Goal: Task Accomplishment & Management: Use online tool/utility

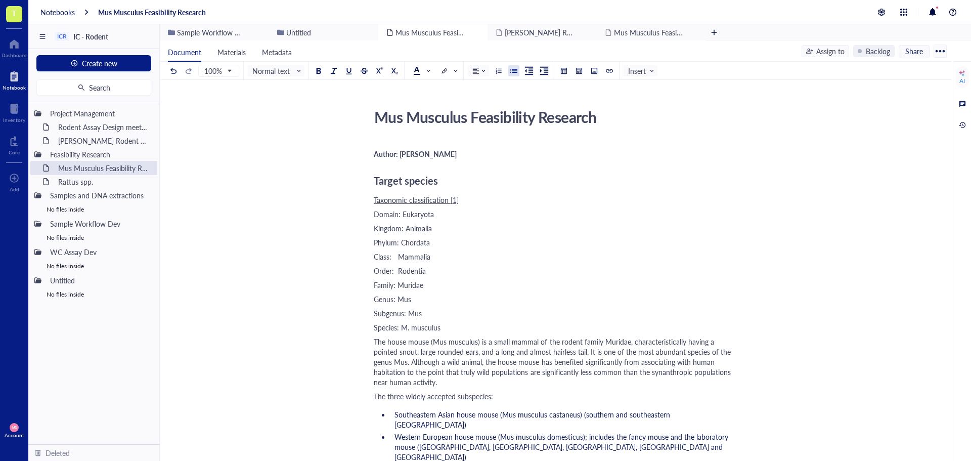
scroll to position [978, 0]
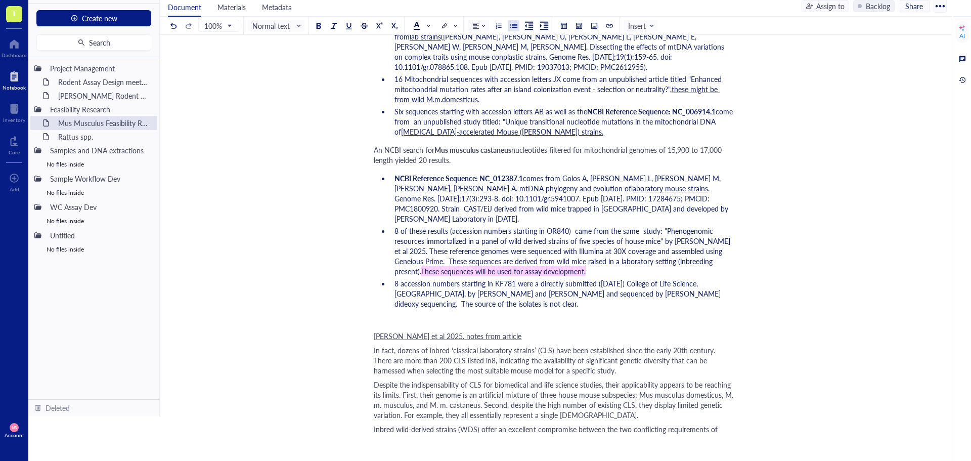
click at [283, 174] on div "Mus Musculus Feasibility Research Mus Musculus Feasibility Research Author: [PE…" at bounding box center [554, 326] width 788 height 2490
click at [275, 207] on div "Mus Musculus Feasibility Research Mus Musculus Feasibility Research Author: [PE…" at bounding box center [554, 326] width 788 height 2490
click at [10, 38] on div at bounding box center [14, 44] width 25 height 16
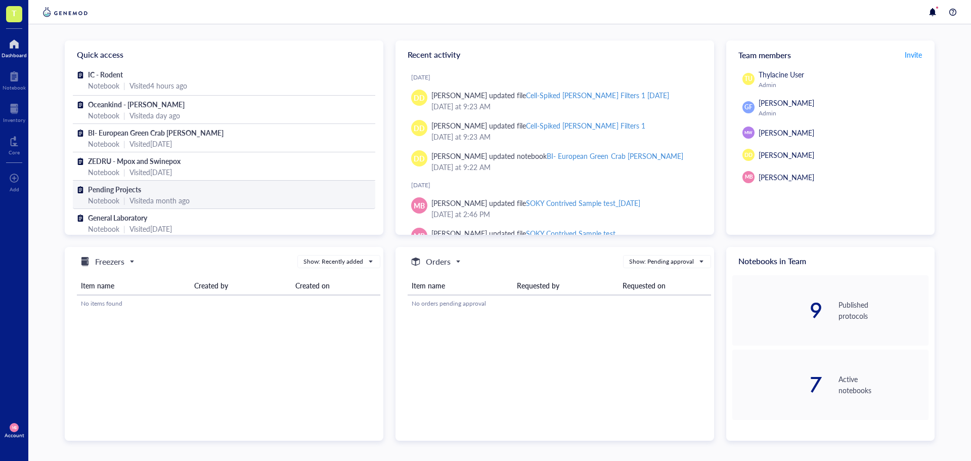
scroll to position [8, 0]
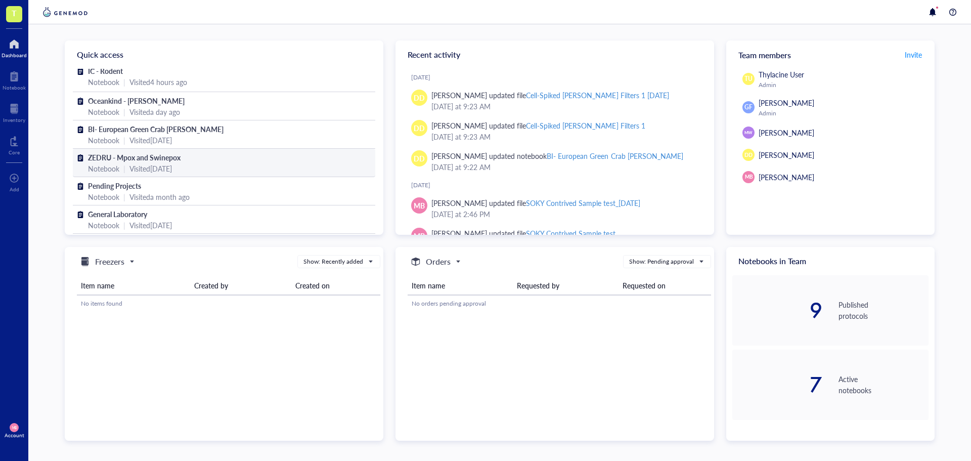
click at [130, 152] on span "ZEDRU - Mpox and Swinepox" at bounding box center [134, 157] width 93 height 10
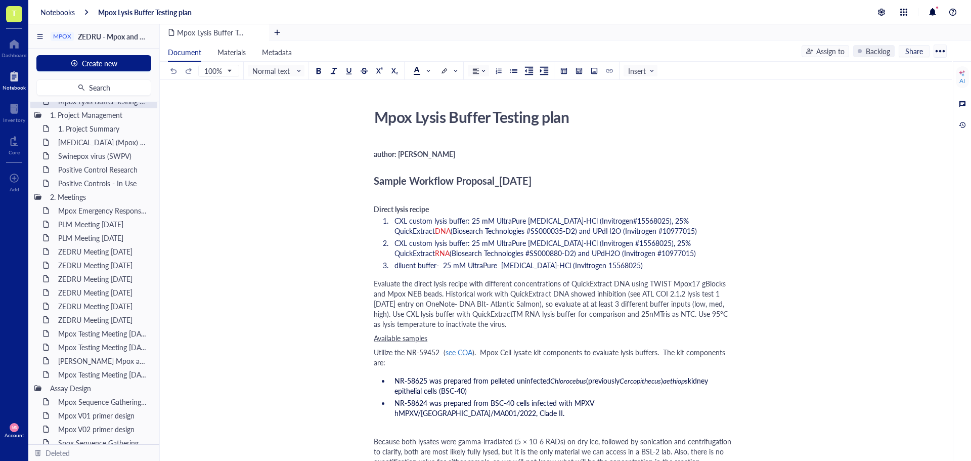
scroll to position [51, 0]
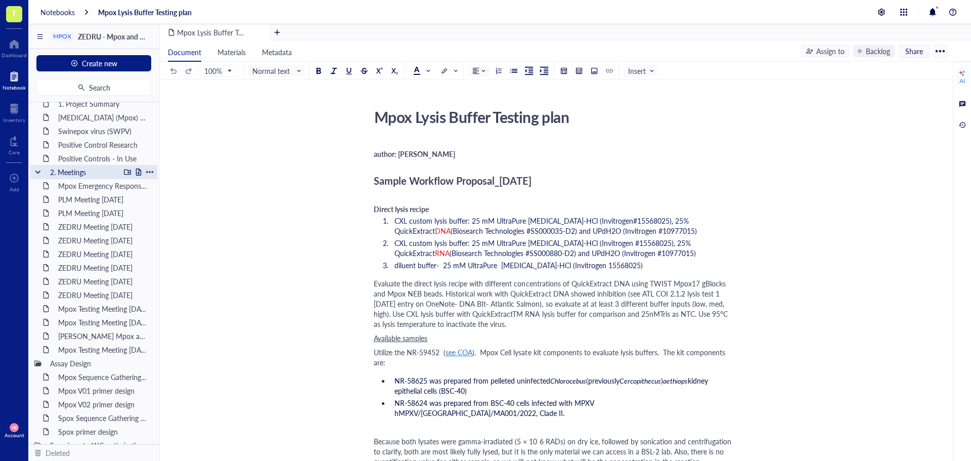
click at [36, 170] on div at bounding box center [37, 171] width 7 height 7
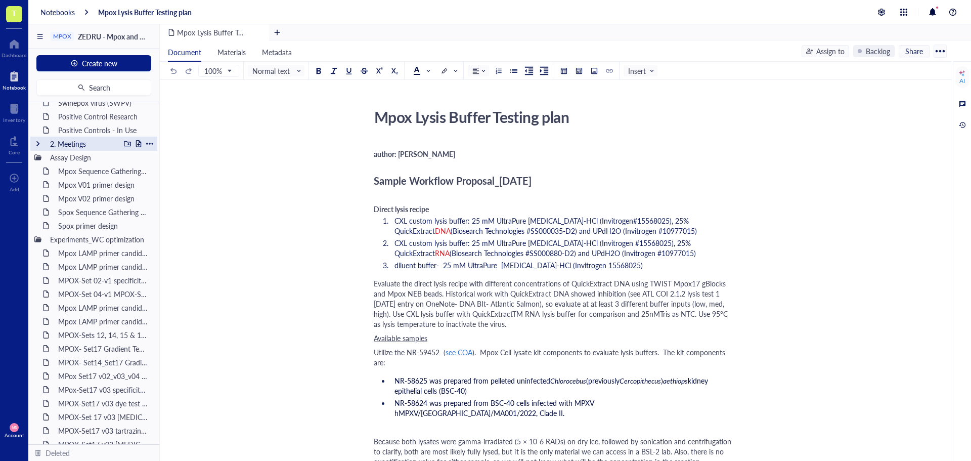
scroll to position [101, 0]
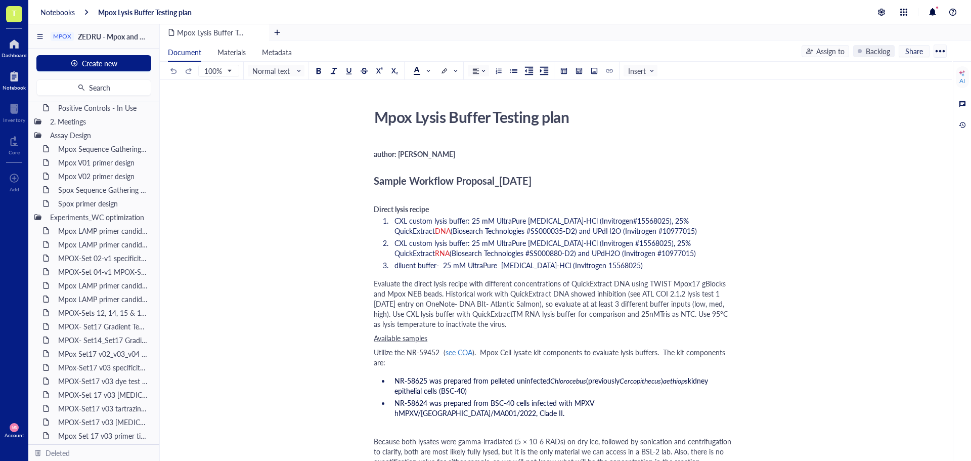
click at [12, 46] on div at bounding box center [14, 44] width 25 height 16
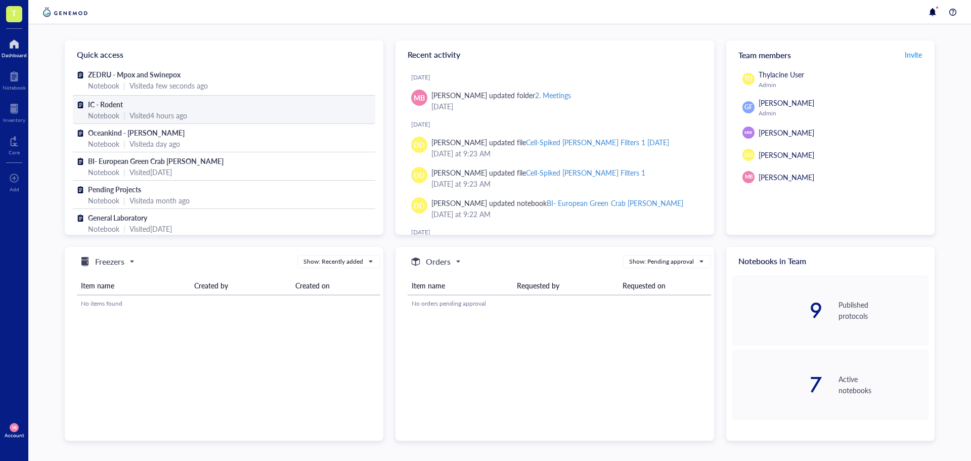
click at [128, 115] on div "Notebook | Visited 4 hours ago" at bounding box center [224, 115] width 272 height 11
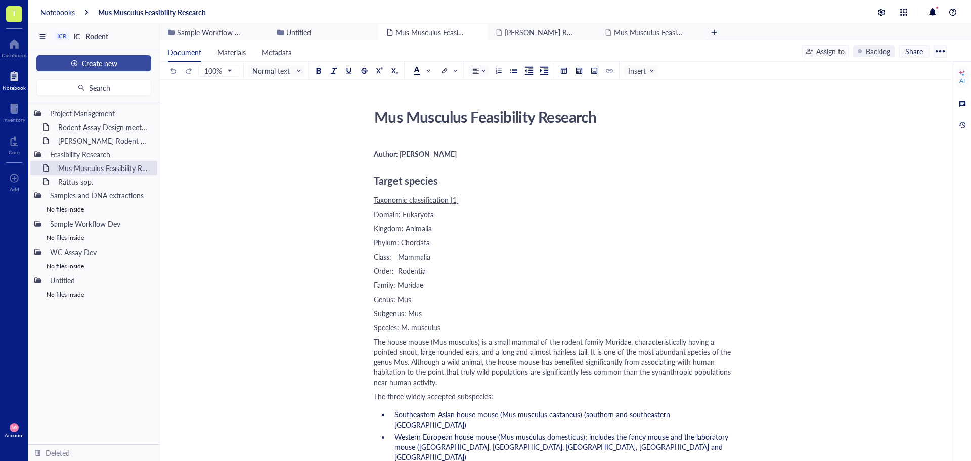
click at [105, 64] on span "Create new" at bounding box center [99, 63] width 35 height 8
click at [81, 99] on div "New folder" at bounding box center [72, 98] width 35 height 11
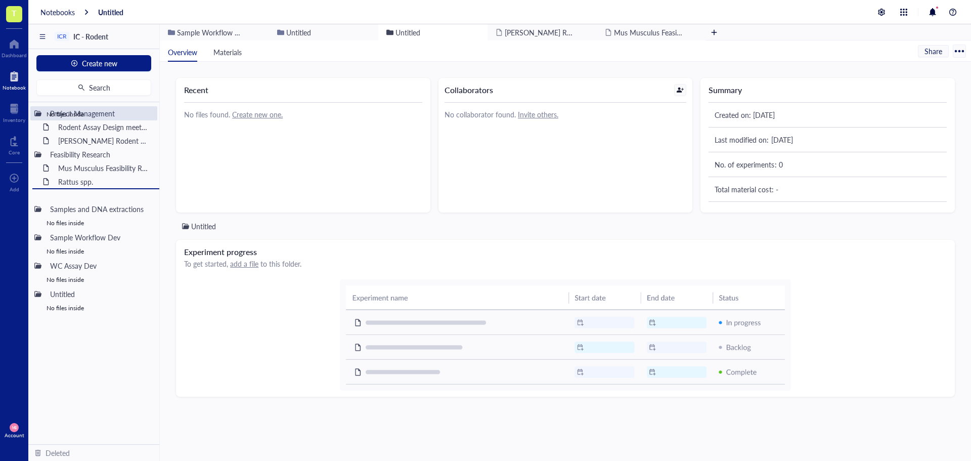
drag, startPoint x: 92, startPoint y: 112, endPoint x: 89, endPoint y: 209, distance: 97.2
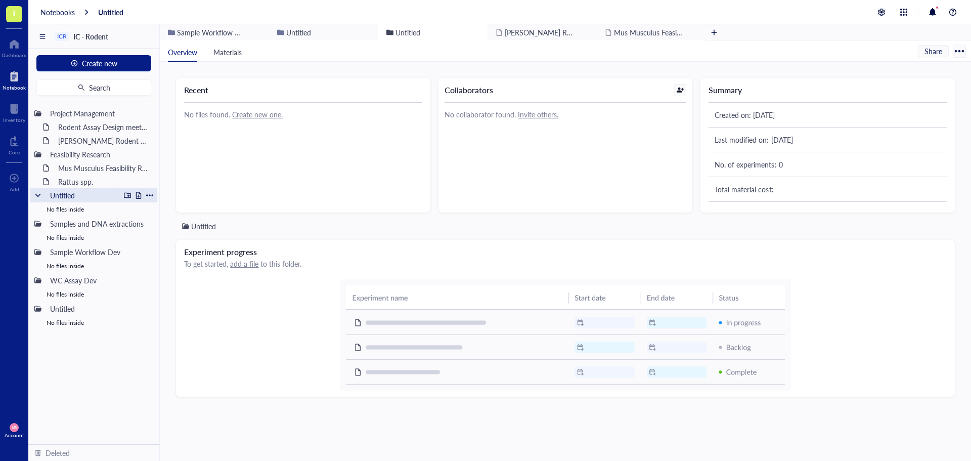
click at [68, 194] on div "Untitled" at bounding box center [83, 195] width 74 height 14
click at [149, 197] on div at bounding box center [149, 195] width 7 height 7
click at [170, 204] on li "Rename" at bounding box center [185, 210] width 76 height 16
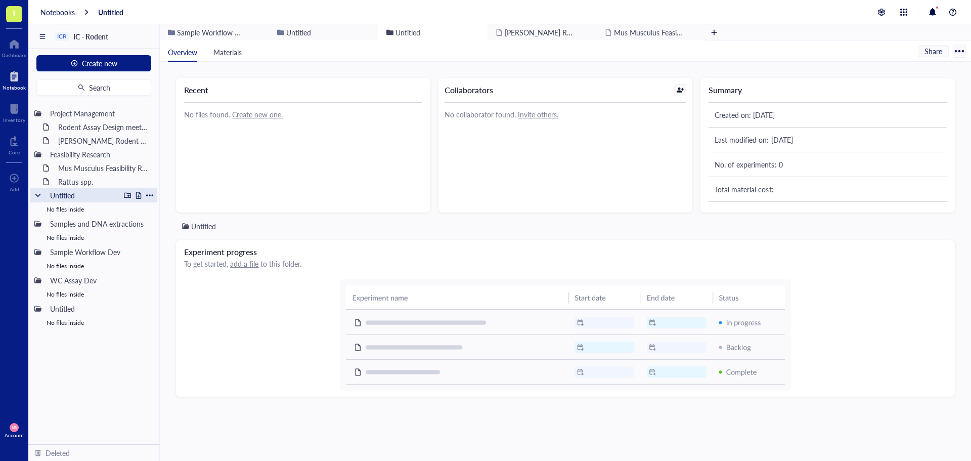
click at [112, 193] on div "Untitled" at bounding box center [83, 195] width 74 height 14
click at [149, 195] on div at bounding box center [149, 195] width 7 height 7
click at [172, 208] on div "Rename" at bounding box center [177, 209] width 25 height 11
type input "U"
type input "Assay Design"
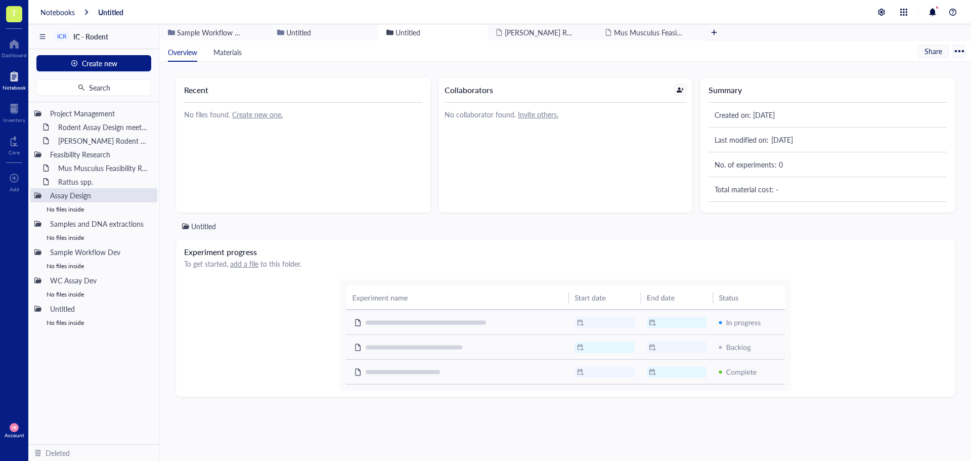
click at [85, 209] on div "No files inside" at bounding box center [93, 209] width 127 height 14
click at [138, 196] on div at bounding box center [138, 195] width 7 height 7
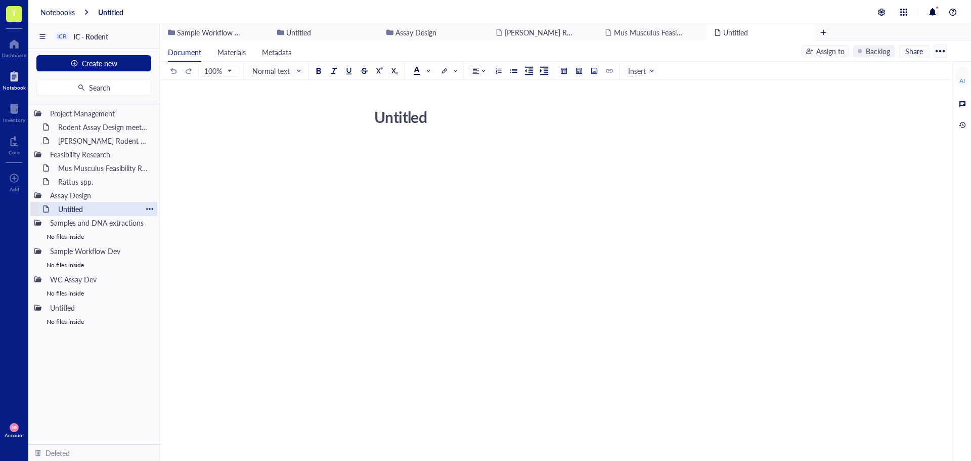
click at [71, 208] on div "Untitled" at bounding box center [98, 209] width 89 height 14
click at [388, 121] on div "Untitled" at bounding box center [550, 116] width 360 height 25
click at [388, 121] on textarea "Untitled" at bounding box center [549, 117] width 359 height 24
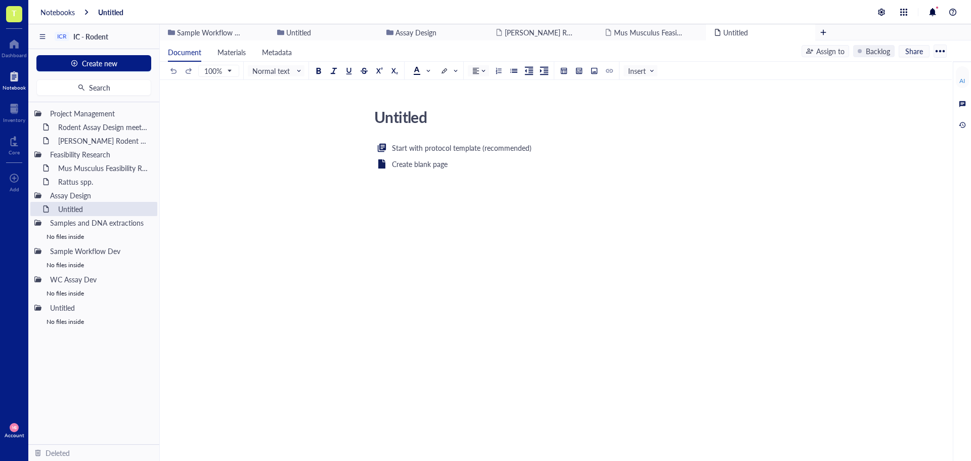
click at [388, 121] on textarea "Untitled" at bounding box center [549, 117] width 359 height 24
type textarea "M. musculus pan-assay"
click at [412, 196] on div "Start with protocol template (recommended) Create blank page ﻿" at bounding box center [554, 240] width 360 height 196
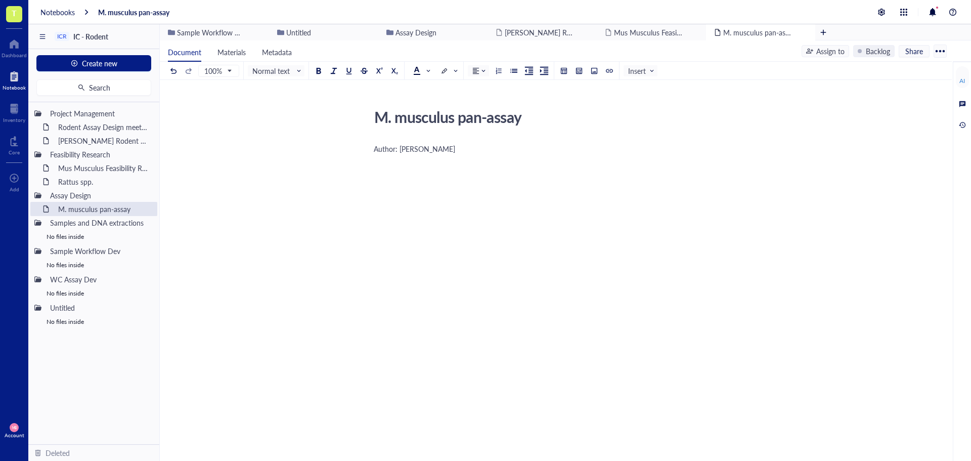
click at [412, 196] on div "Author: [PERSON_NAME]" at bounding box center [554, 240] width 360 height 196
click at [454, 152] on div "Author: [PERSON_NAME]" at bounding box center [554, 149] width 360 height 10
click at [378, 170] on div "Author: [PERSON_NAME] ﻿ ﻿ Type ‘/’ for commands" at bounding box center [554, 254] width 360 height 225
click at [13, 40] on div at bounding box center [14, 44] width 25 height 16
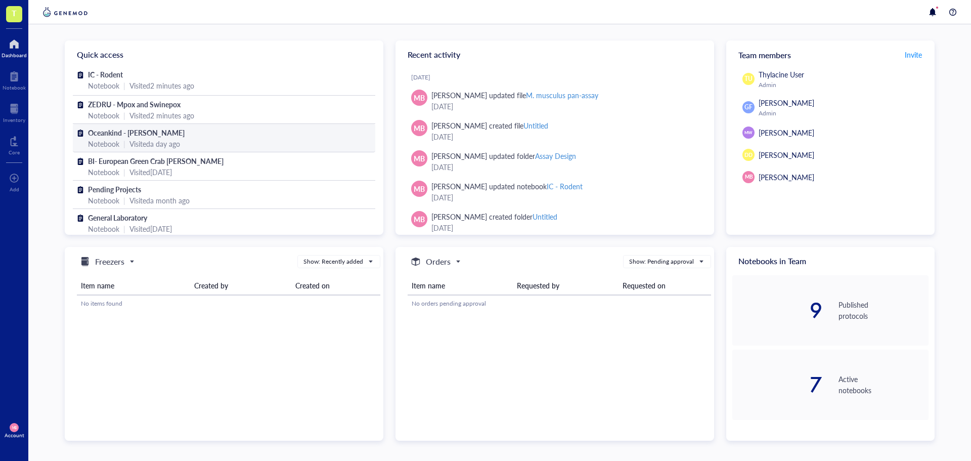
click at [133, 128] on span "Oceankind - [PERSON_NAME]" at bounding box center [136, 132] width 97 height 10
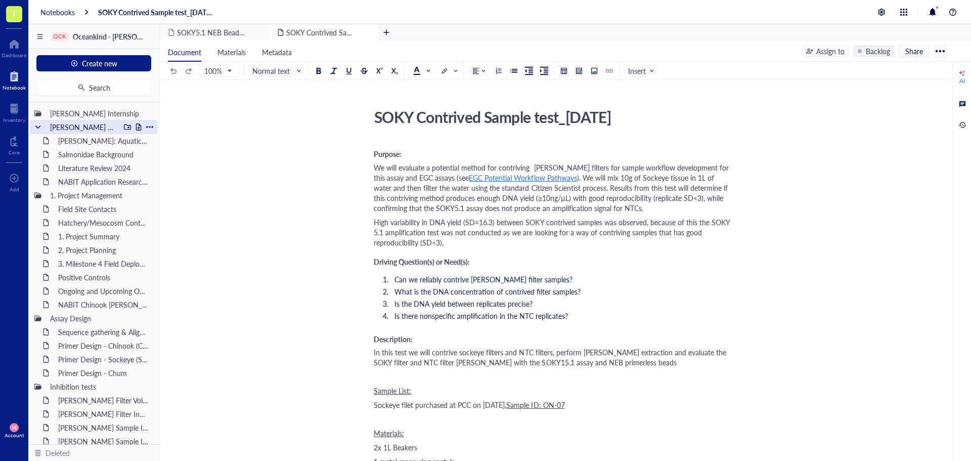
click at [35, 127] on div at bounding box center [37, 126] width 7 height 7
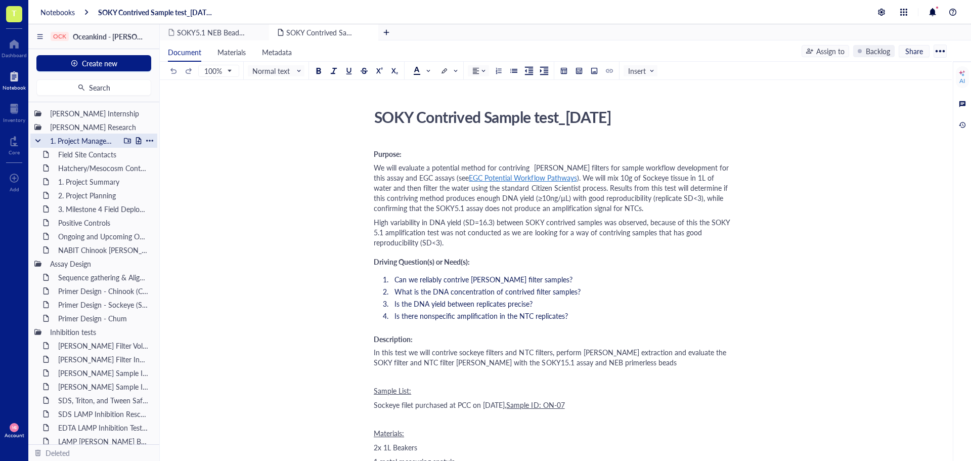
click at [36, 143] on div at bounding box center [37, 140] width 7 height 7
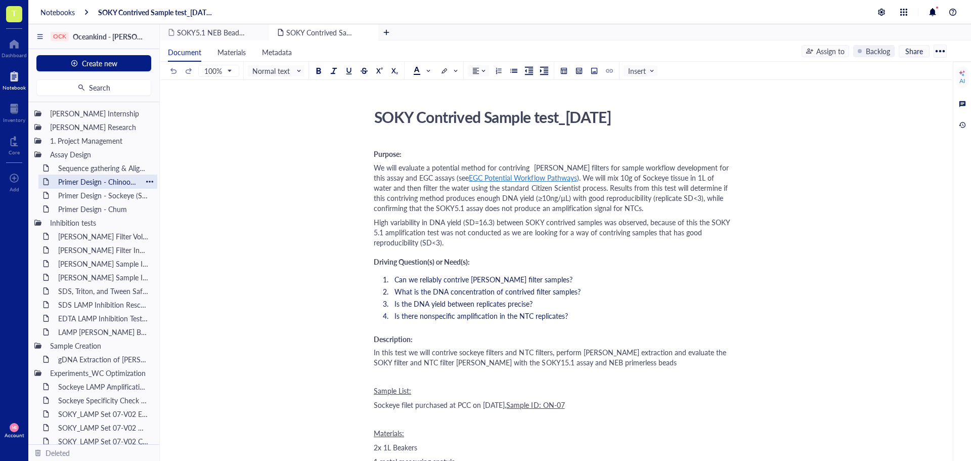
click at [86, 182] on div "Primer Design - Chinook (CHNK)" at bounding box center [98, 182] width 89 height 14
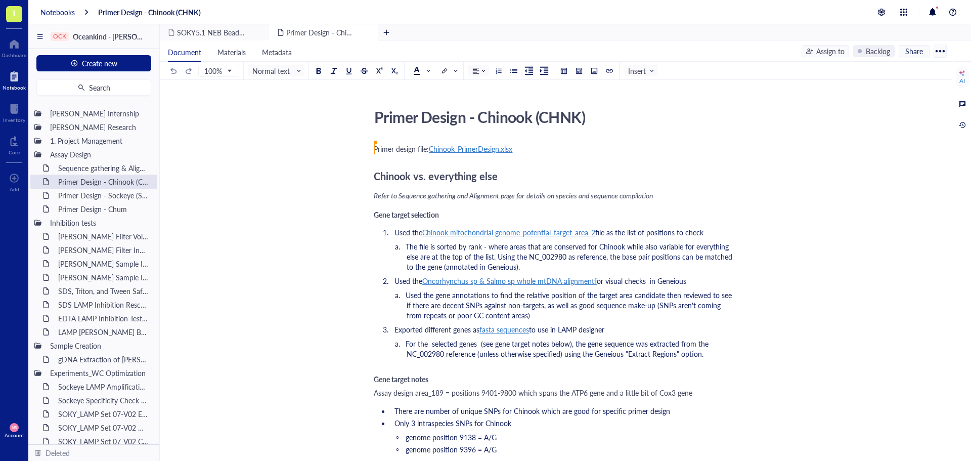
click at [52, 15] on div "Notebooks" at bounding box center [57, 12] width 34 height 9
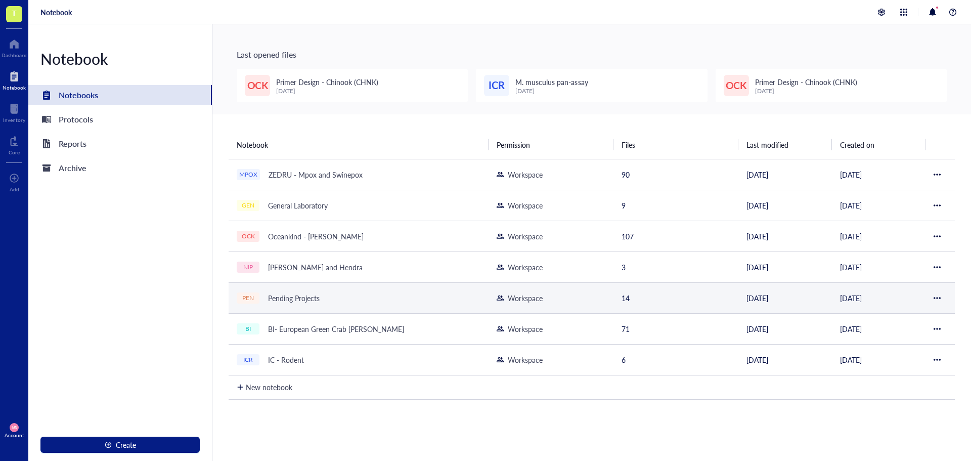
click at [293, 294] on div "Pending Projects" at bounding box center [294, 298] width 61 height 14
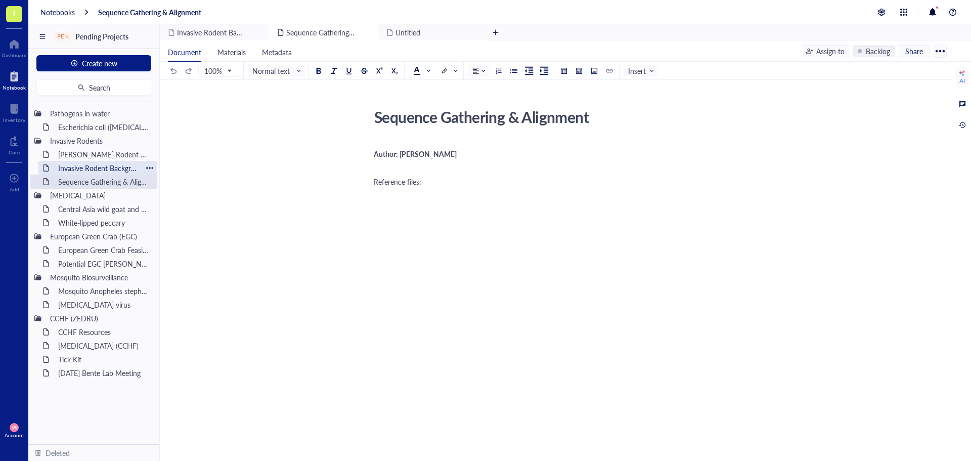
click at [101, 168] on div "Invasive Rodent Background Information" at bounding box center [98, 168] width 89 height 14
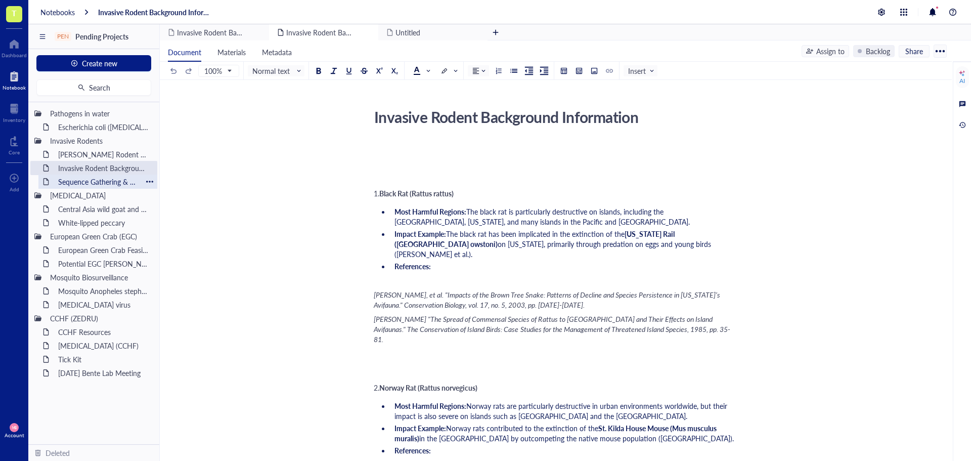
click at [102, 184] on div "Sequence Gathering & Alignment" at bounding box center [98, 182] width 89 height 14
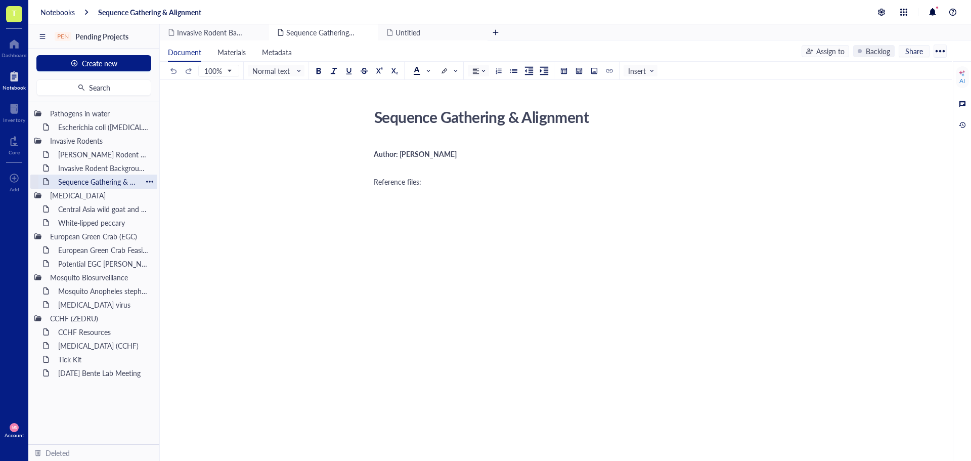
drag, startPoint x: 102, startPoint y: 184, endPoint x: 151, endPoint y: 180, distance: 49.2
click at [151, 180] on div at bounding box center [149, 181] width 7 height 7
click at [176, 248] on div "Move to deleted" at bounding box center [190, 244] width 51 height 11
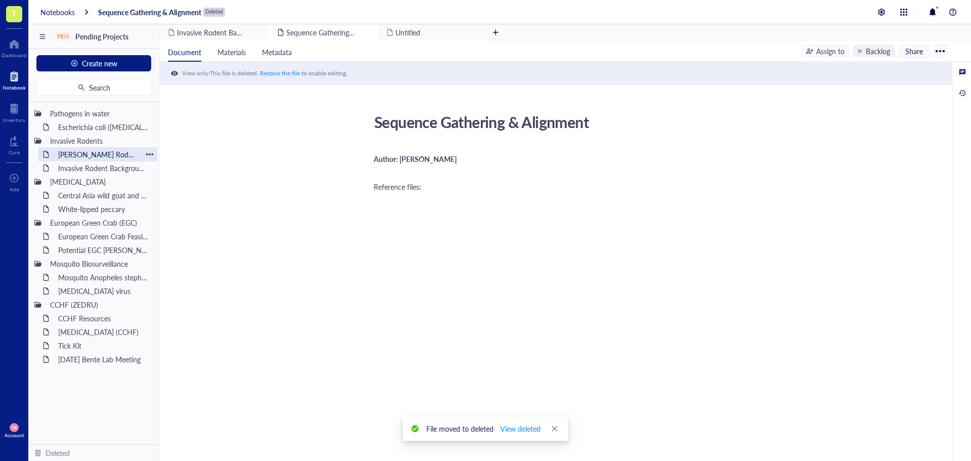
click at [111, 151] on div "[PERSON_NAME] Rodent Test" at bounding box center [98, 154] width 89 height 14
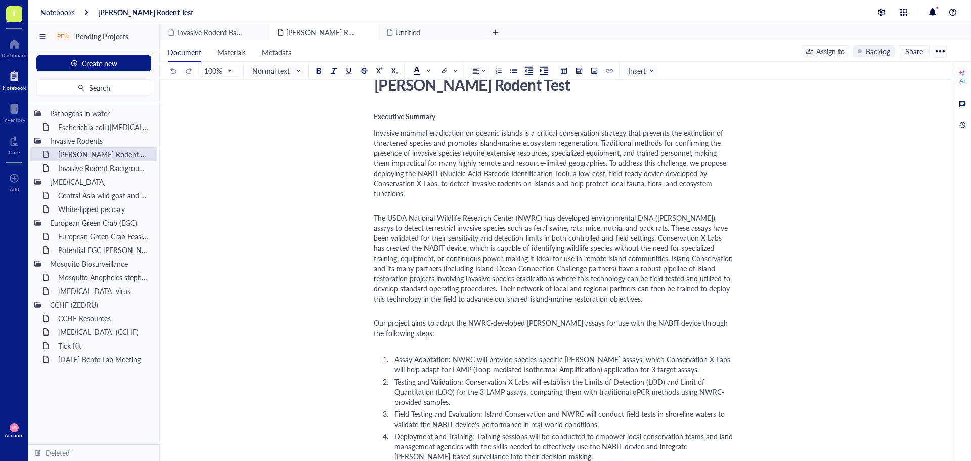
scroll to position [51, 0]
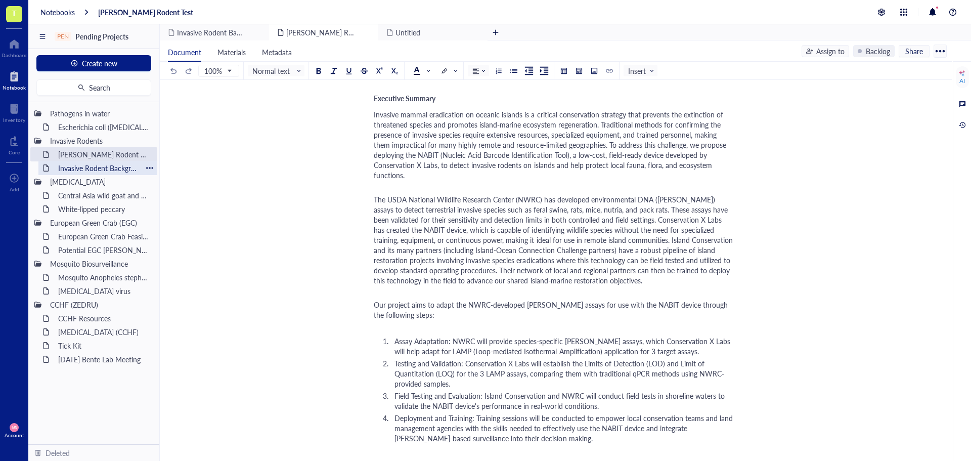
click at [90, 166] on div "Invasive Rodent Background Information" at bounding box center [98, 168] width 89 height 14
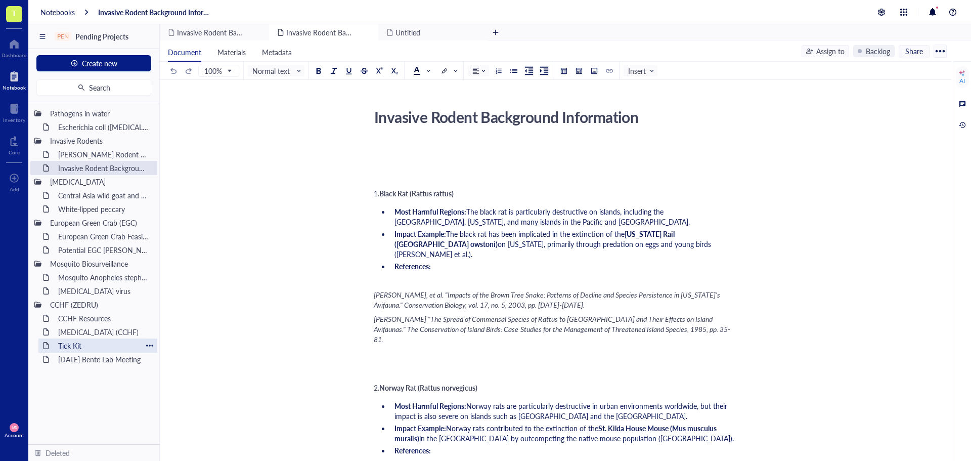
click at [61, 346] on div "Tick Kit" at bounding box center [98, 345] width 89 height 14
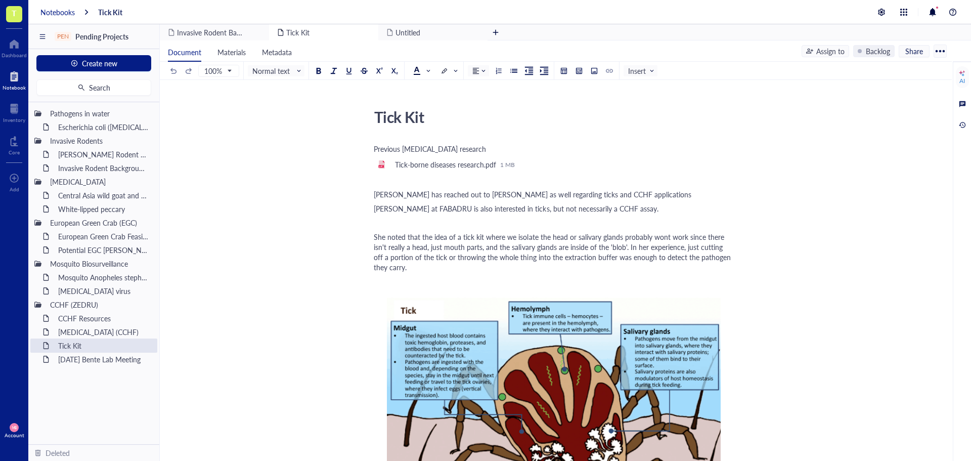
click at [65, 14] on div "Notebooks" at bounding box center [57, 12] width 34 height 9
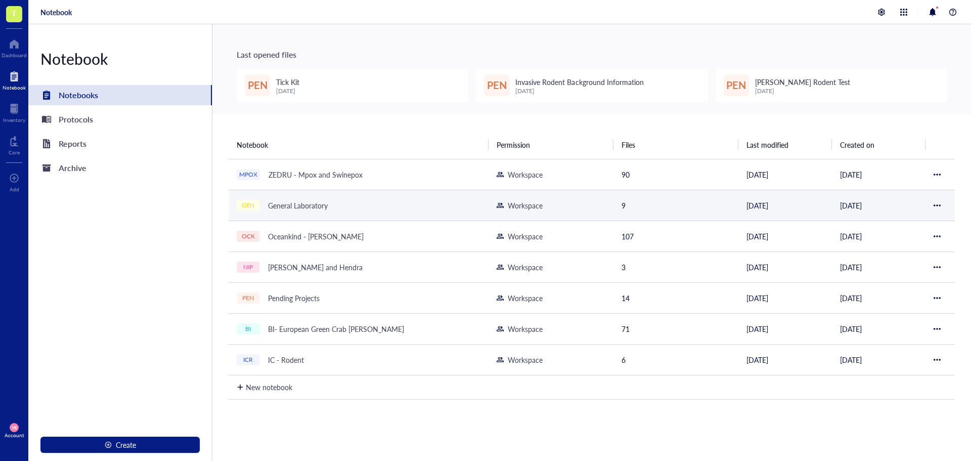
click at [314, 211] on div "General Laboratory" at bounding box center [298, 205] width 69 height 14
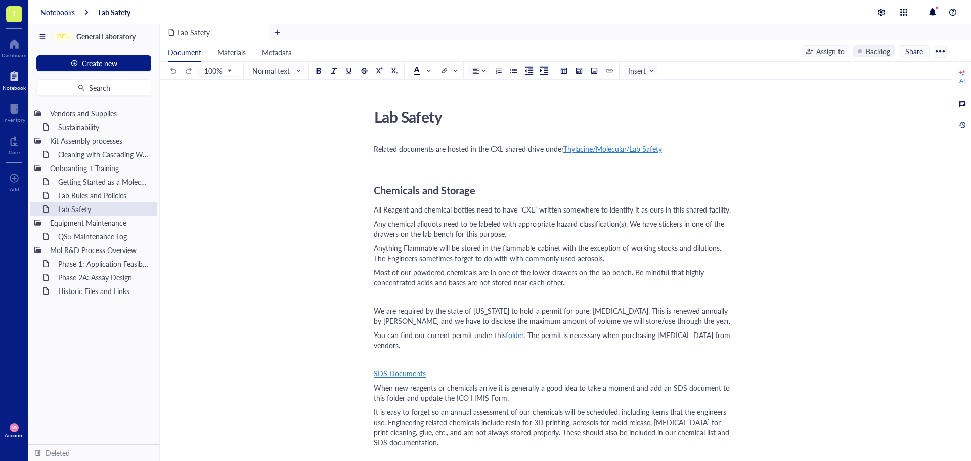
click at [64, 16] on div "Notebooks" at bounding box center [57, 12] width 34 height 9
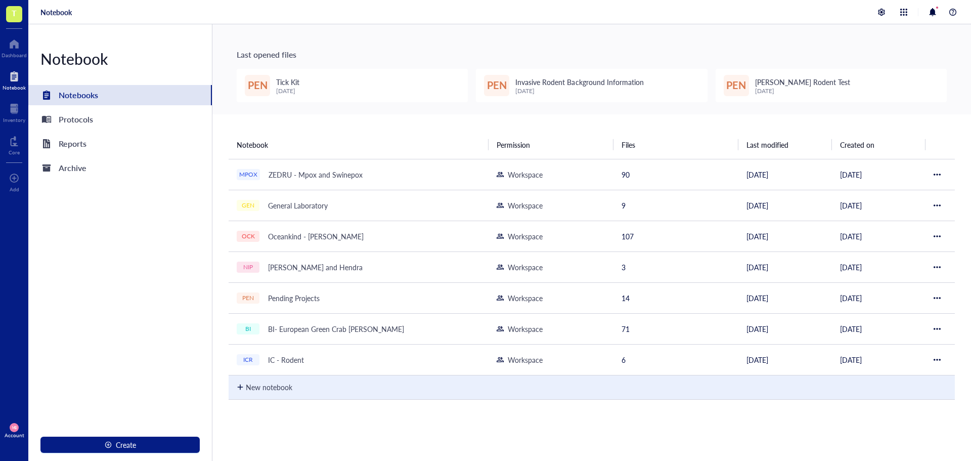
click at [241, 387] on div at bounding box center [240, 386] width 7 height 7
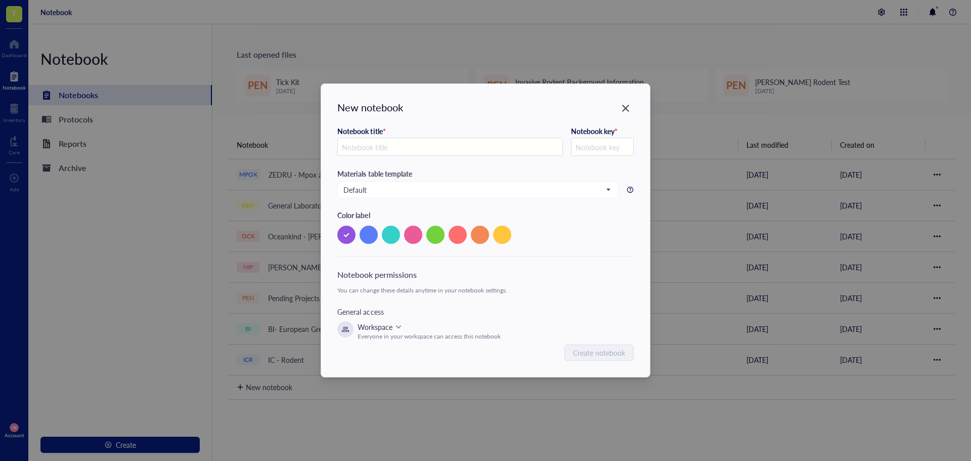
type input "H"
type input "HK"
type input "HKG"
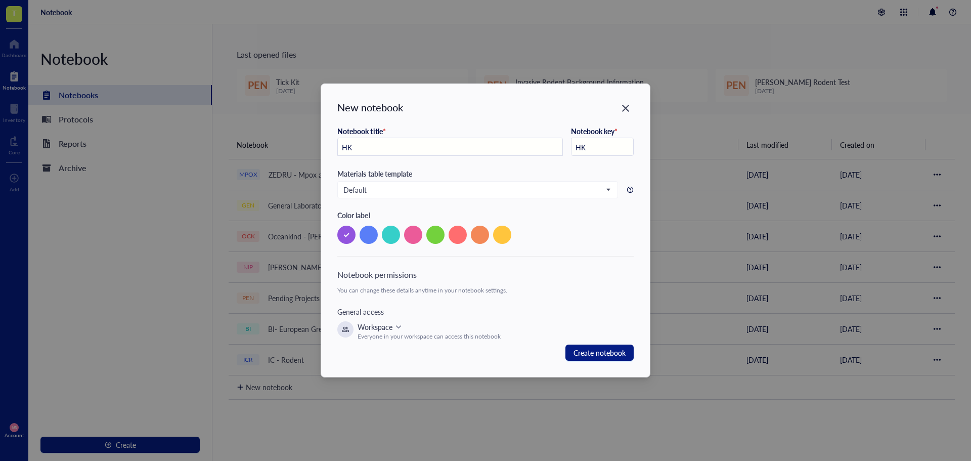
type input "HKG"
click at [400, 147] on input "HKG assay for worflow dev" at bounding box center [450, 147] width 225 height 18
type input "HKG assay for workflow dev"
click at [610, 355] on span "Create notebook" at bounding box center [600, 352] width 52 height 13
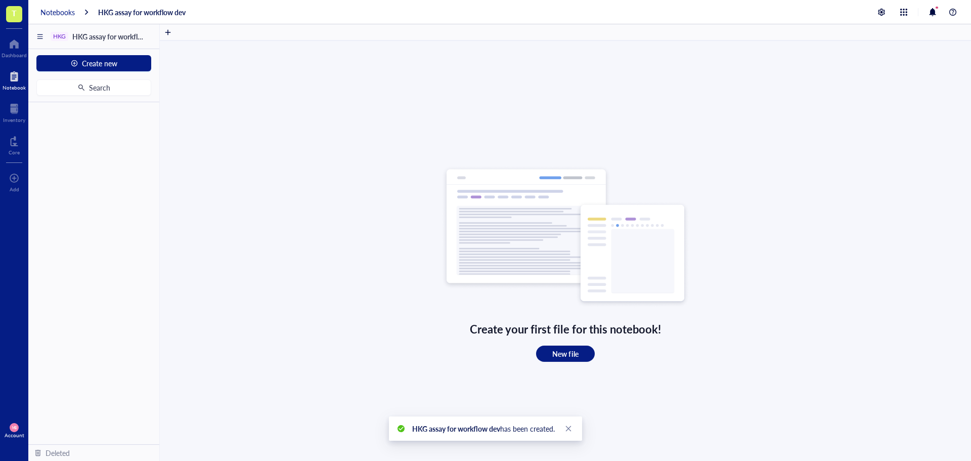
click at [54, 15] on div "Notebooks" at bounding box center [57, 12] width 34 height 9
